Goal: Check status

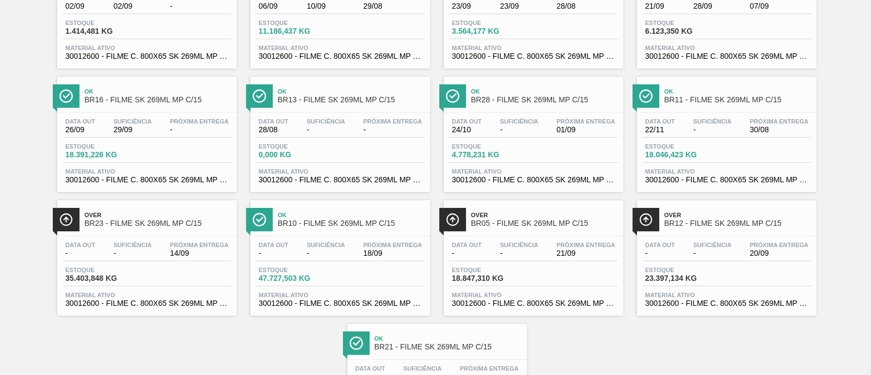
scroll to position [68, 0]
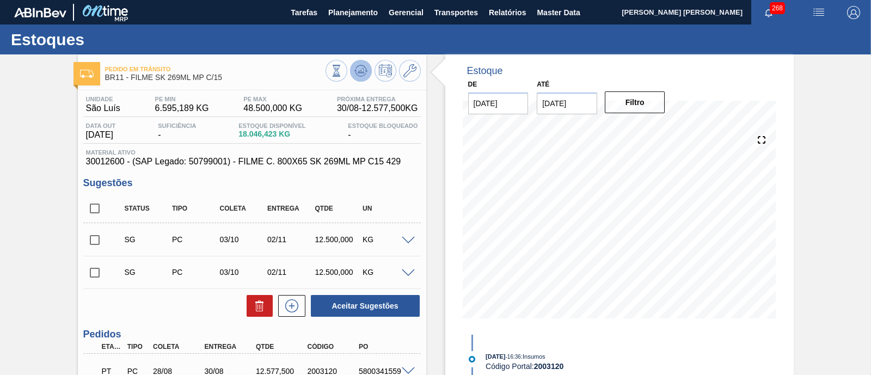
click at [358, 65] on icon at bounding box center [361, 68] width 11 height 6
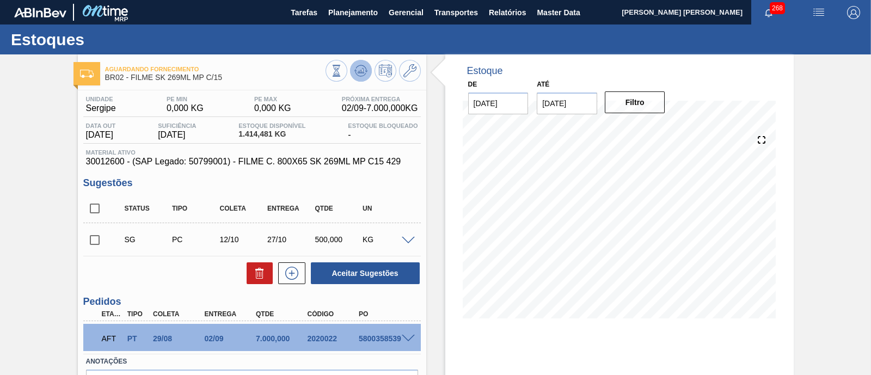
click at [362, 77] on button at bounding box center [361, 71] width 22 height 22
